Goal: Task Accomplishment & Management: Manage account settings

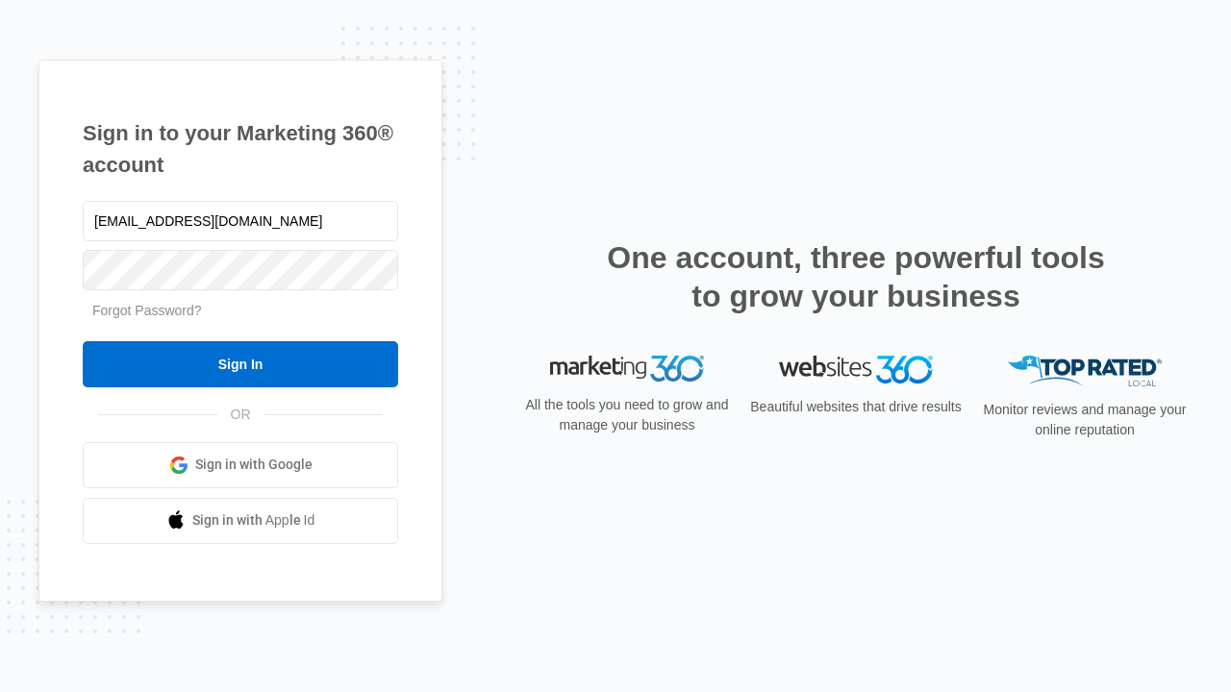
type input "dankie614@gmail.com"
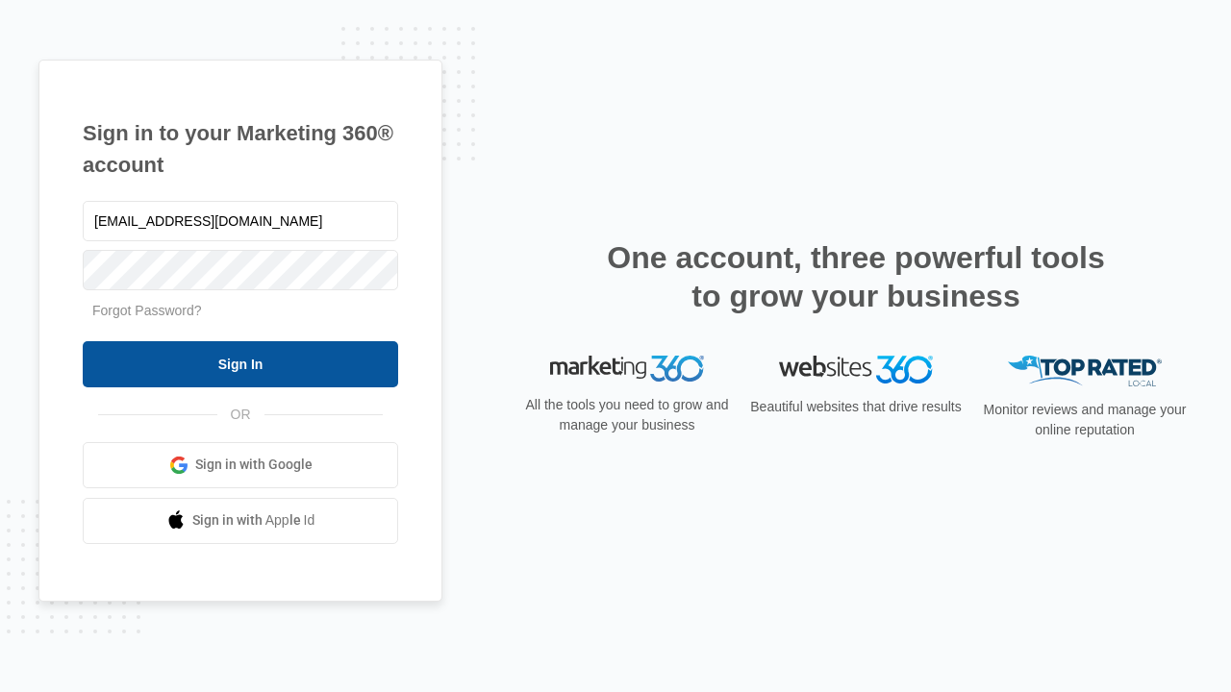
click at [240, 364] on input "Sign In" at bounding box center [240, 364] width 315 height 46
